Goal: Task Accomplishment & Management: Complete application form

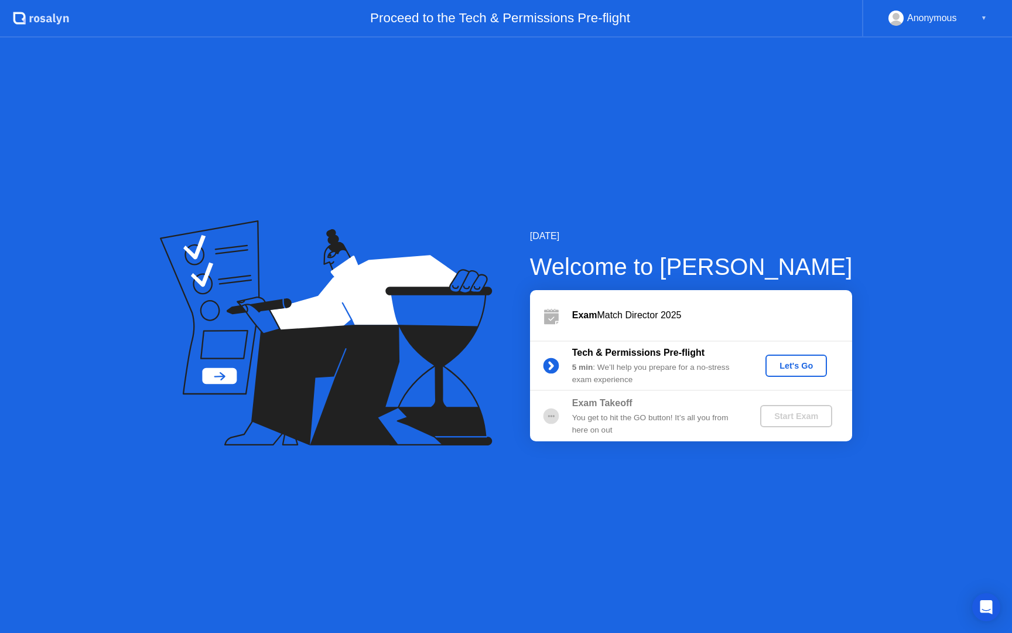
click at [791, 364] on div "Let's Go" at bounding box center [796, 365] width 52 height 9
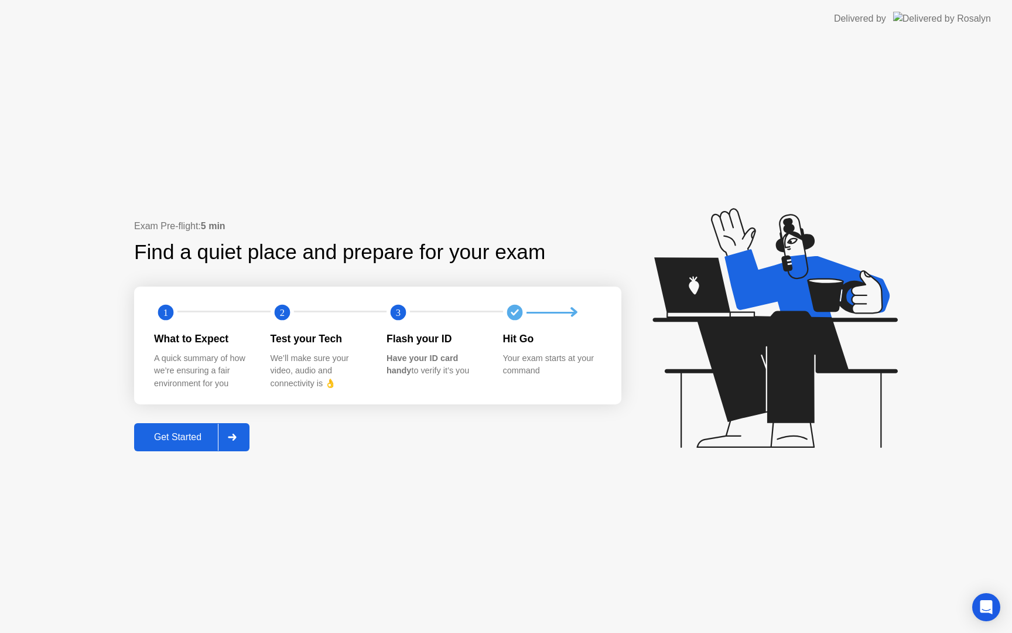
click at [242, 435] on div at bounding box center [232, 437] width 28 height 27
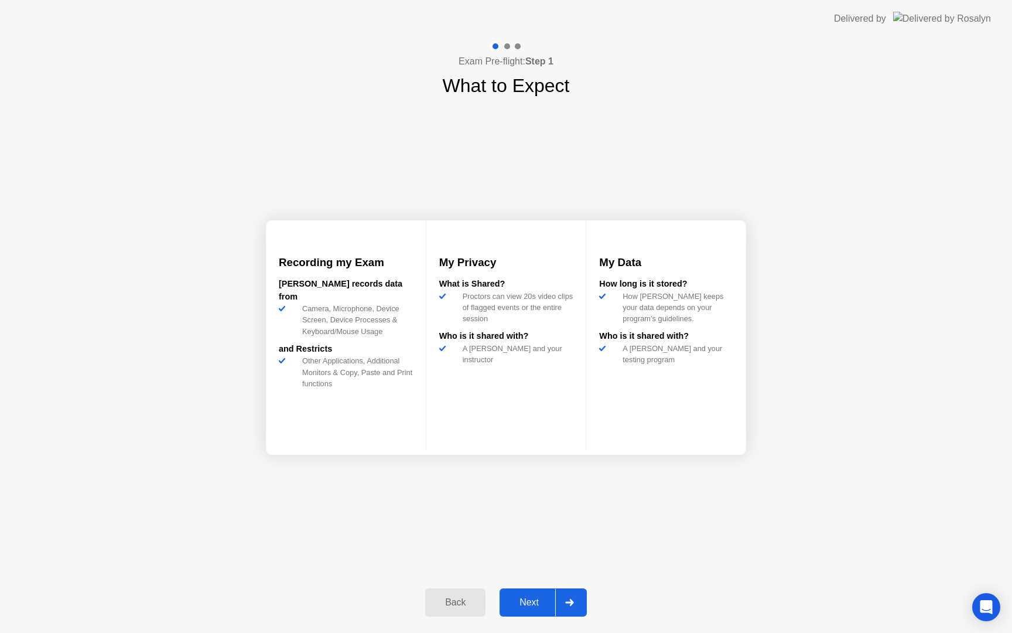
click at [564, 598] on div at bounding box center [569, 602] width 28 height 27
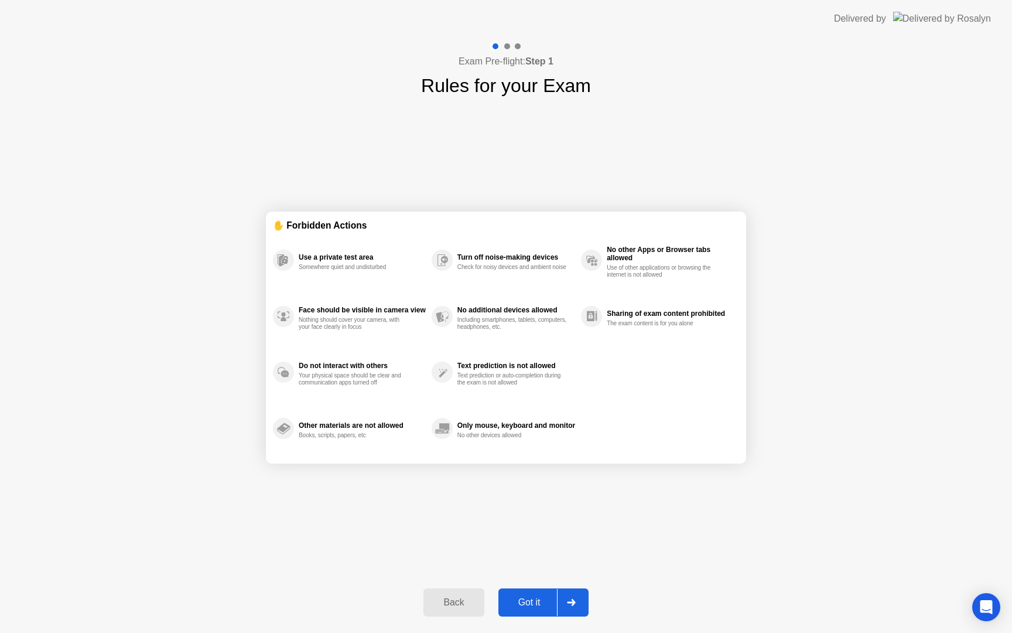
click at [564, 598] on div at bounding box center [571, 602] width 28 height 27
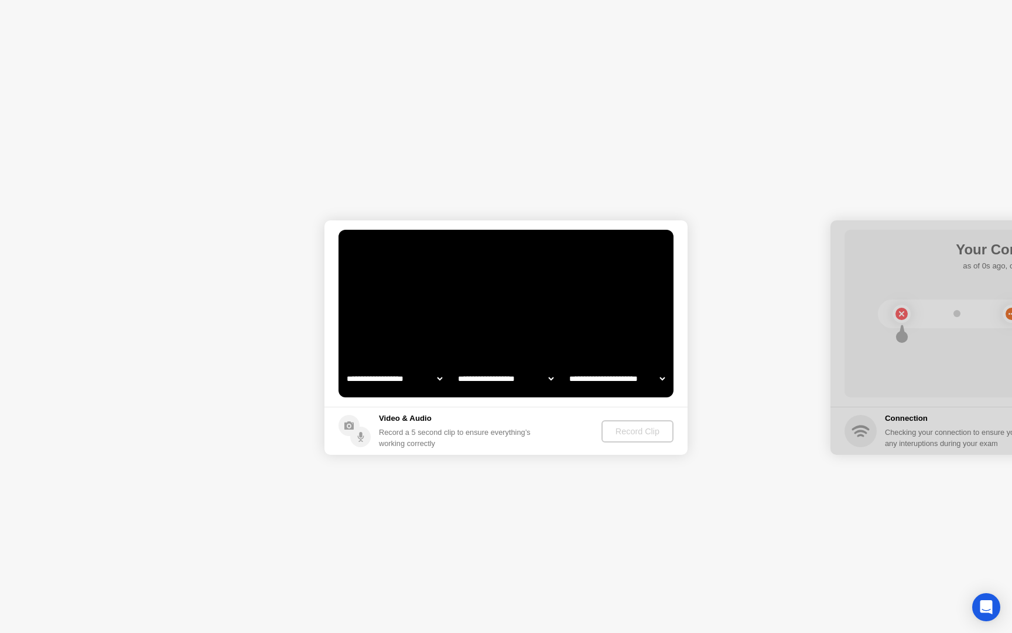
select select "**********"
select select "*******"
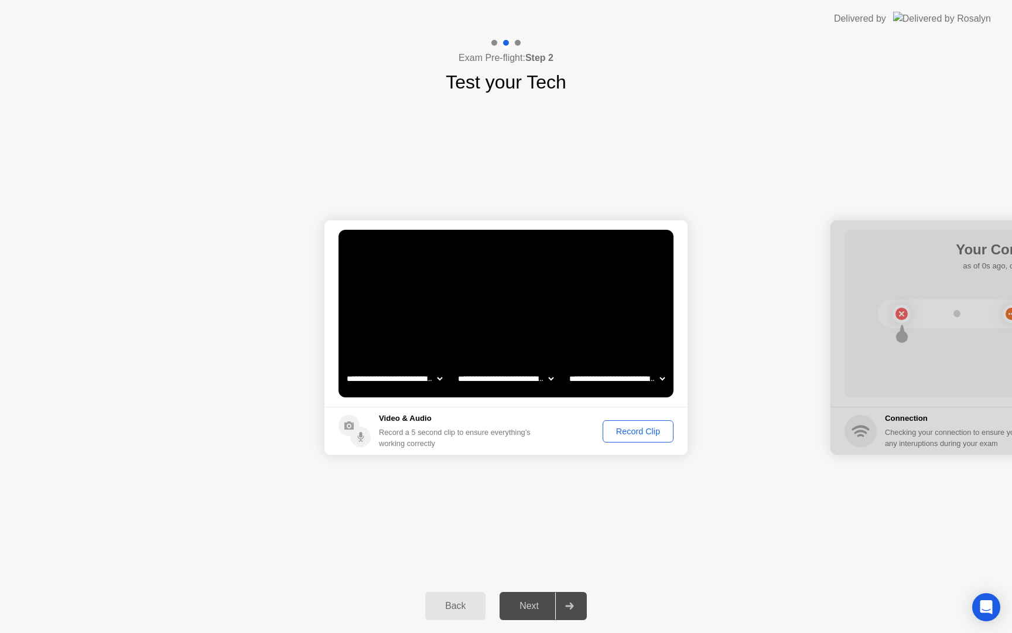
click at [564, 598] on div at bounding box center [569, 605] width 28 height 27
click at [642, 429] on div "Record Clip" at bounding box center [638, 430] width 63 height 9
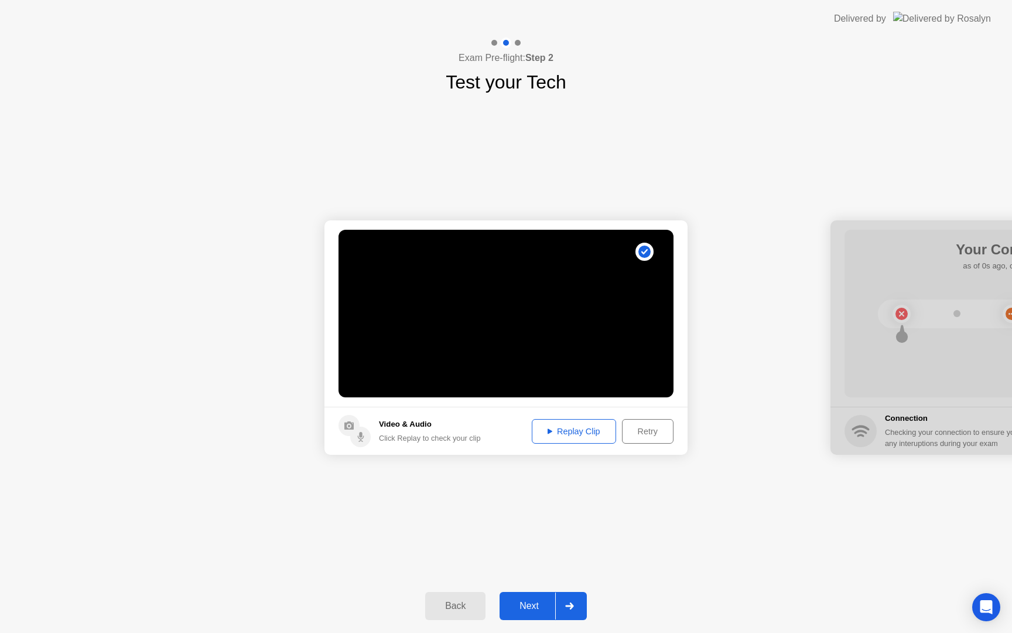
click at [644, 435] on div "Retry" at bounding box center [647, 430] width 43 height 9
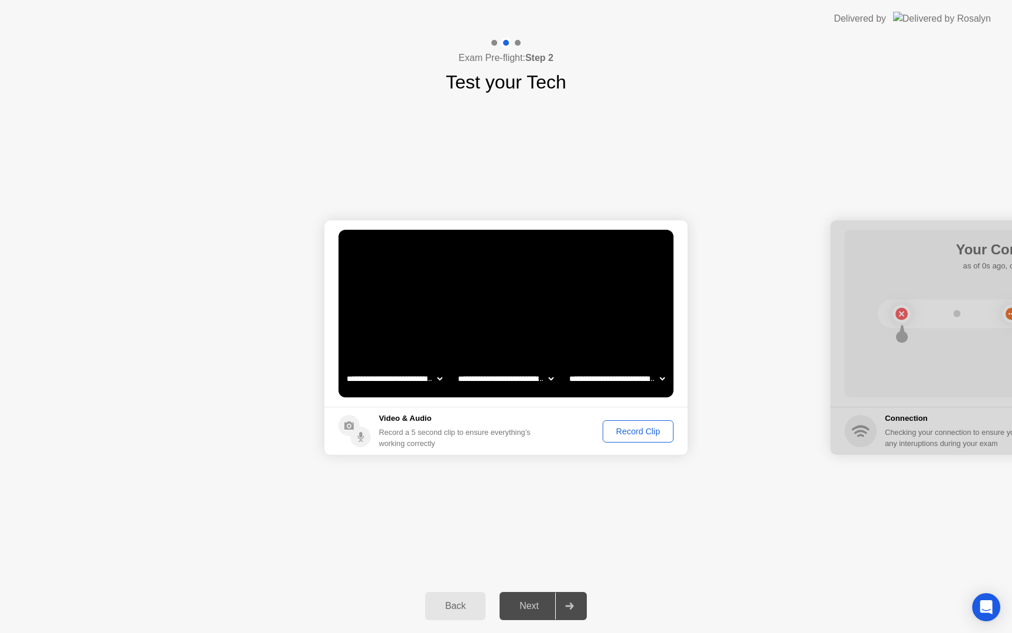
click at [644, 435] on div "Record Clip" at bounding box center [638, 430] width 63 height 9
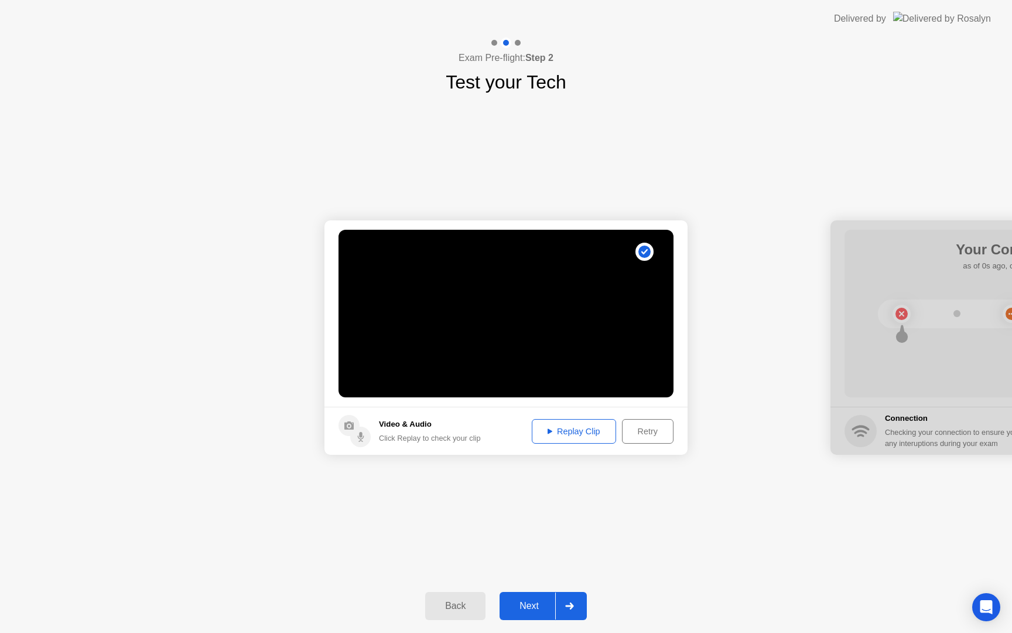
click at [571, 615] on div at bounding box center [569, 605] width 28 height 27
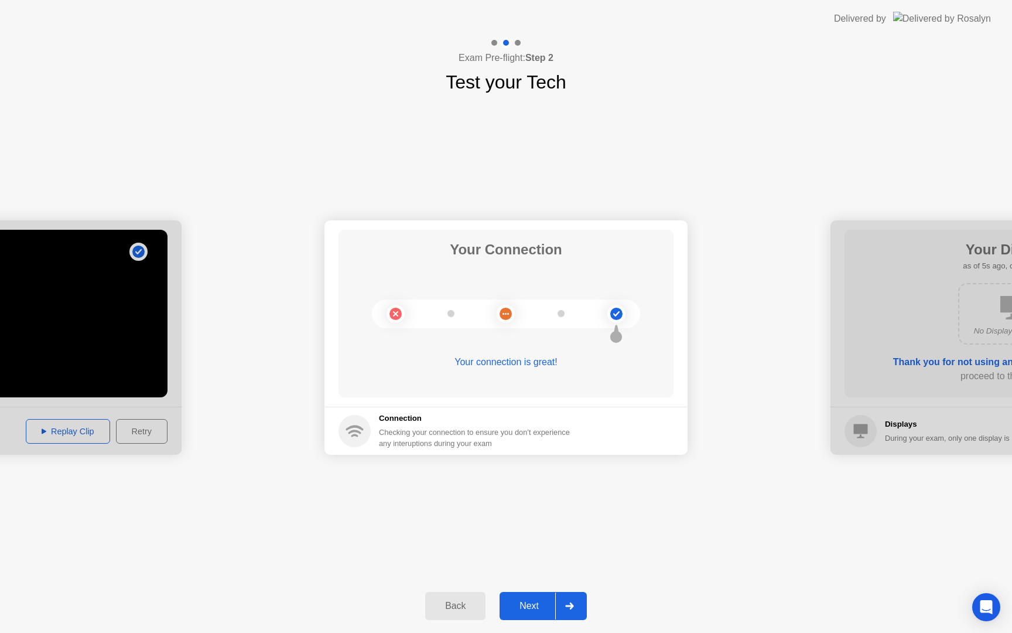
click at [571, 615] on div at bounding box center [569, 605] width 28 height 27
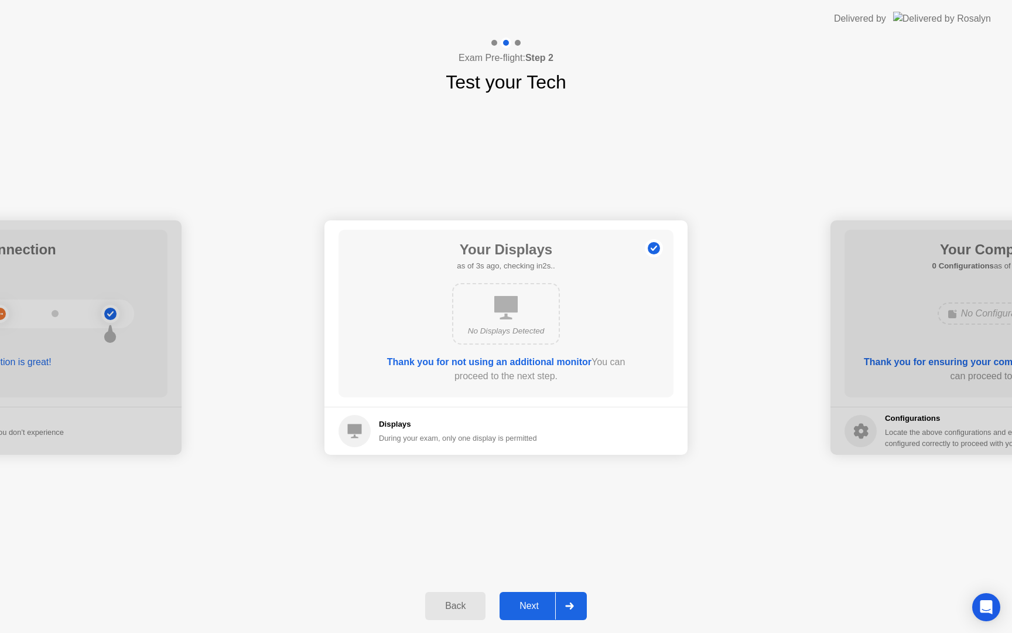
click at [575, 605] on div at bounding box center [569, 605] width 28 height 27
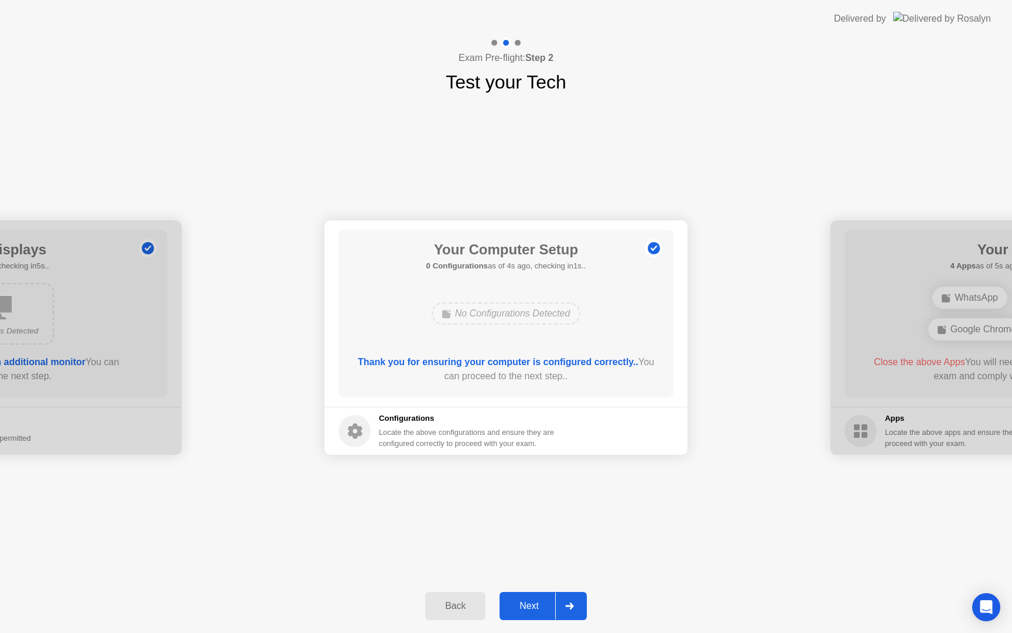
click at [575, 605] on div at bounding box center [569, 605] width 28 height 27
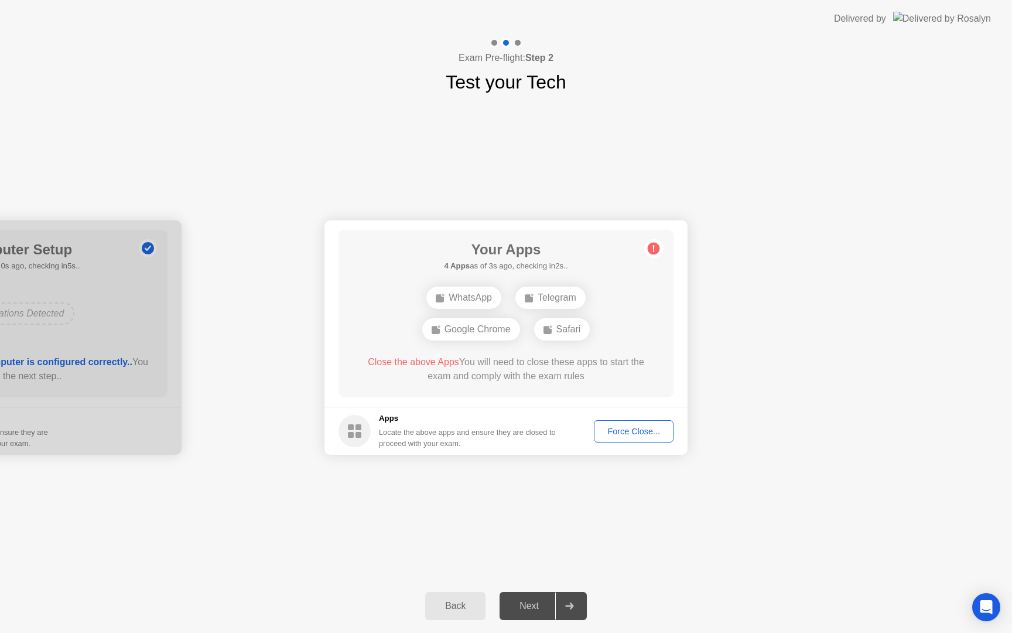
click at [649, 432] on div "Force Close..." at bounding box center [633, 430] width 71 height 9
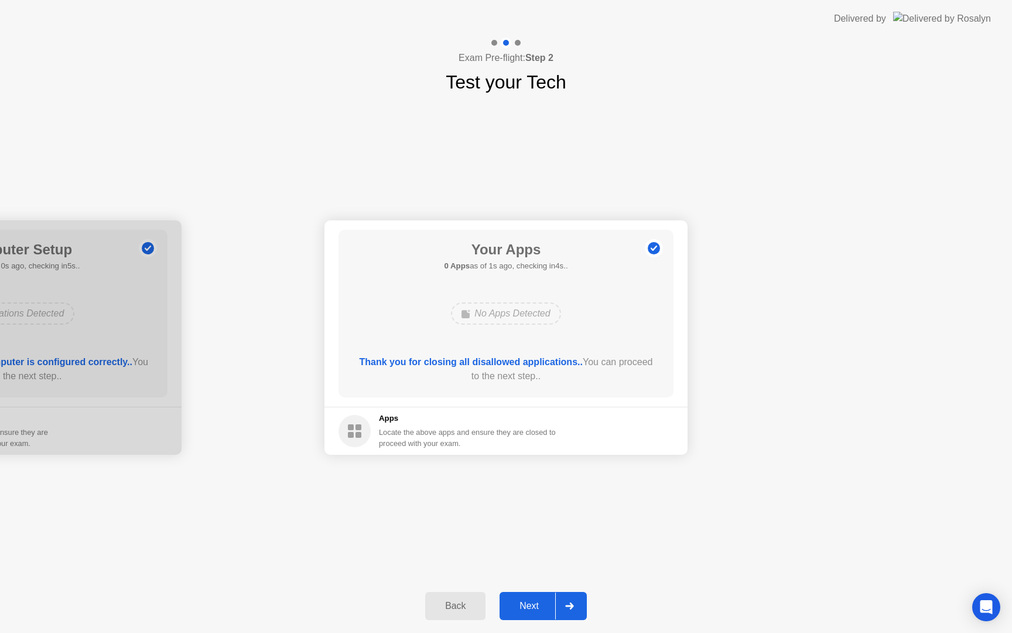
click at [570, 601] on div at bounding box center [569, 605] width 28 height 27
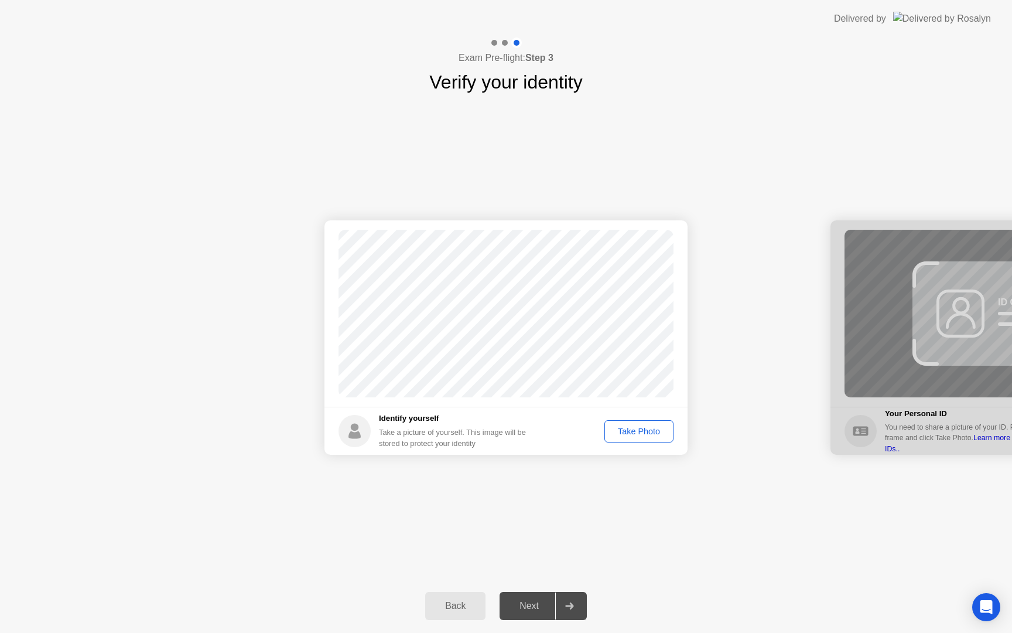
click at [639, 431] on div "Take Photo" at bounding box center [639, 430] width 61 height 9
click at [572, 603] on icon at bounding box center [569, 605] width 8 height 7
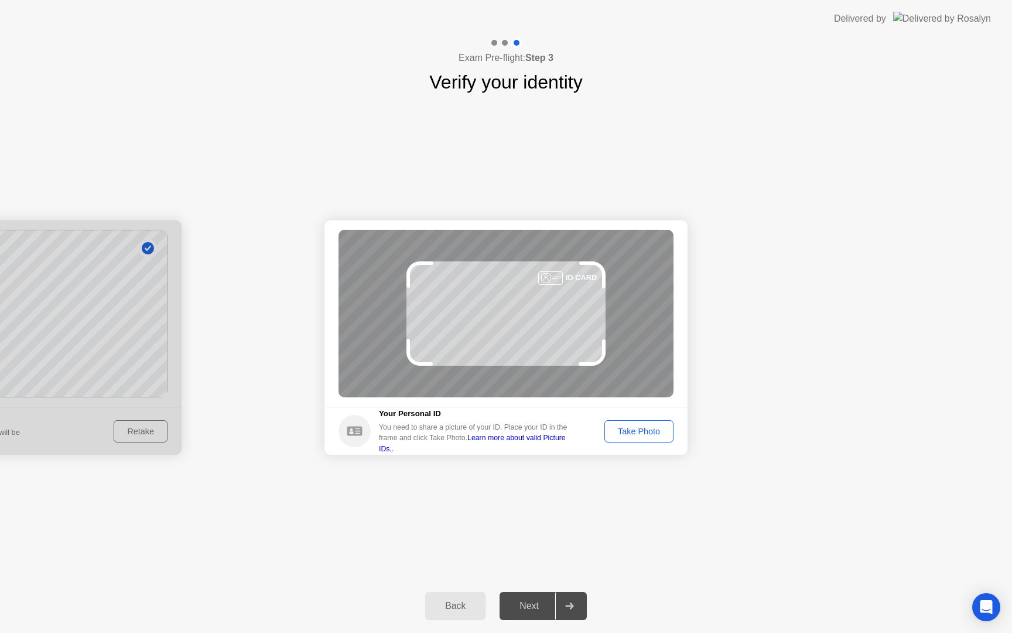
click at [623, 438] on button "Take Photo" at bounding box center [639, 431] width 69 height 22
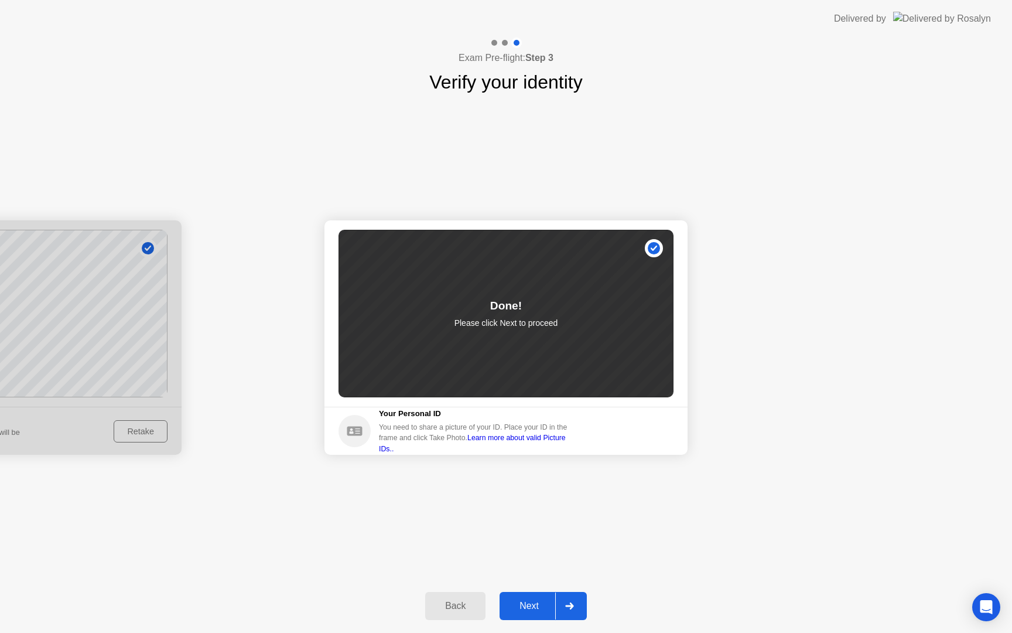
click at [578, 606] on div at bounding box center [569, 605] width 28 height 27
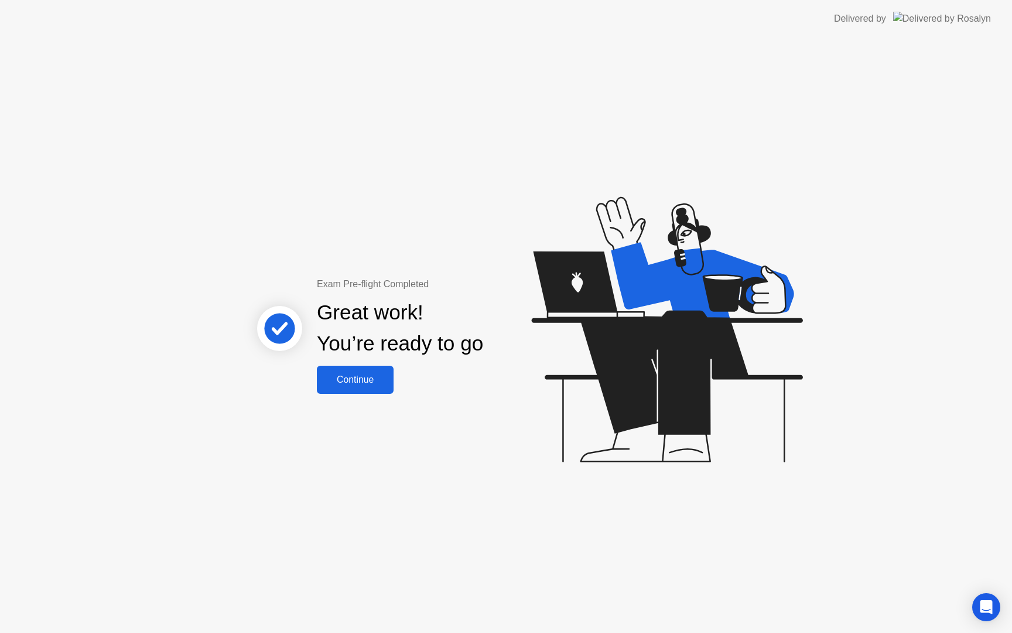
click at [345, 390] on button "Continue" at bounding box center [355, 380] width 77 height 28
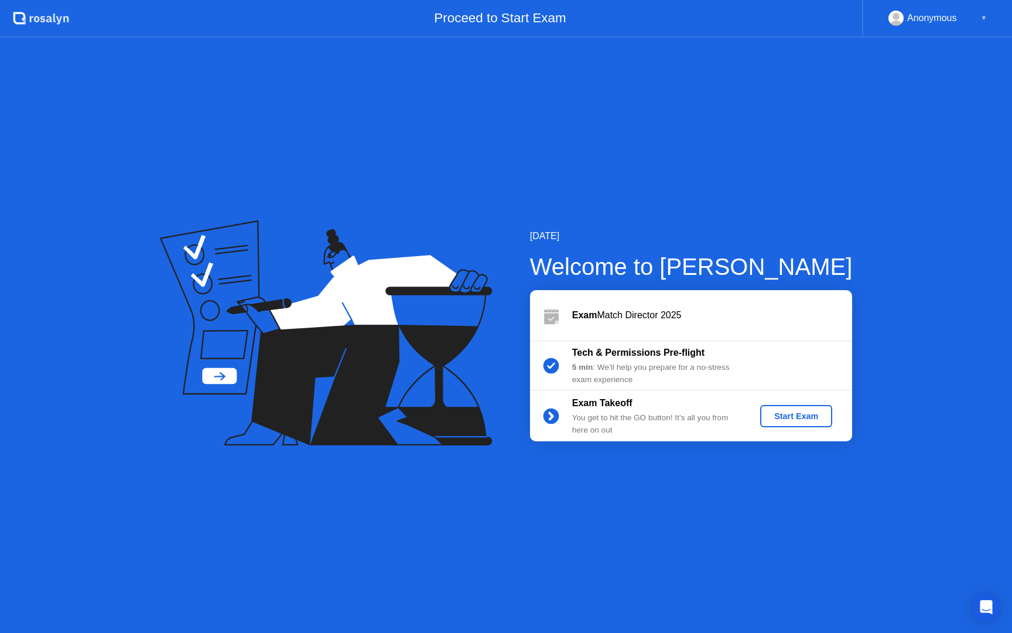
click at [818, 412] on div "Start Exam" at bounding box center [796, 415] width 63 height 9
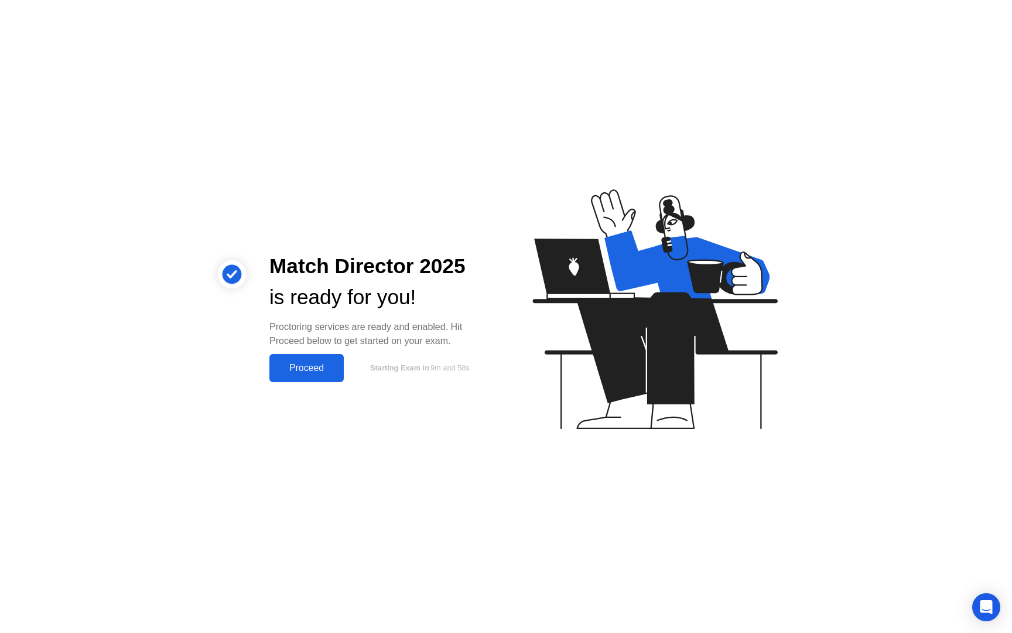
click at [329, 373] on div "Proceed" at bounding box center [306, 368] width 67 height 11
